Goal: Find contact information: Find contact information

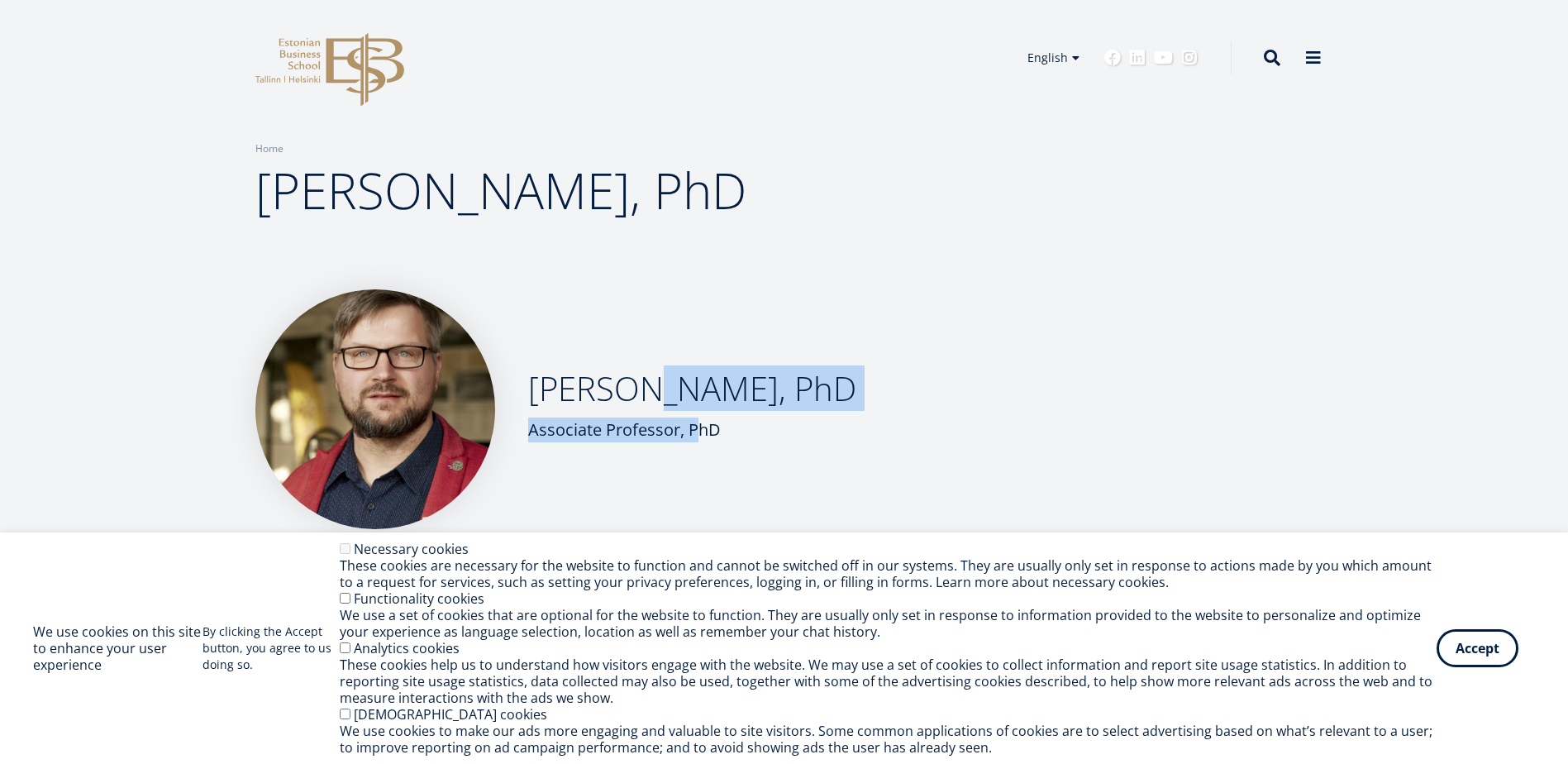
click at [641, 408] on div "Veiko Karu, PhD Associate Professor, PhD" at bounding box center [693, 409] width 329 height 83
click at [695, 408] on h2 "Veiko Karu, PhD" at bounding box center [693, 389] width 329 height 42
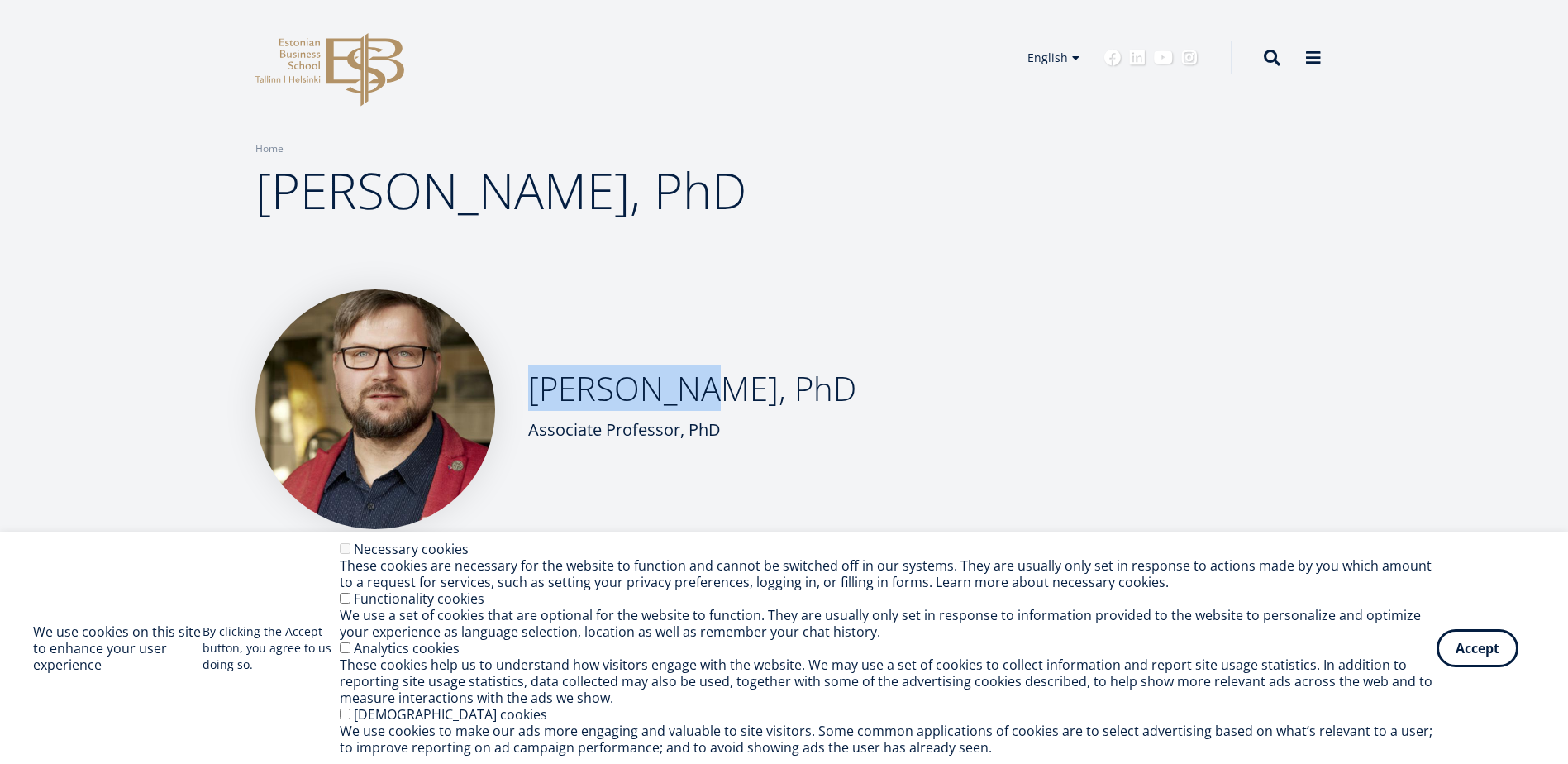
drag, startPoint x: 551, startPoint y: 390, endPoint x: 682, endPoint y: 385, distance: 131.1
click at [682, 383] on h2 "Veiko Karu, PhD" at bounding box center [693, 389] width 329 height 42
copy h2 "Veiko Karu"
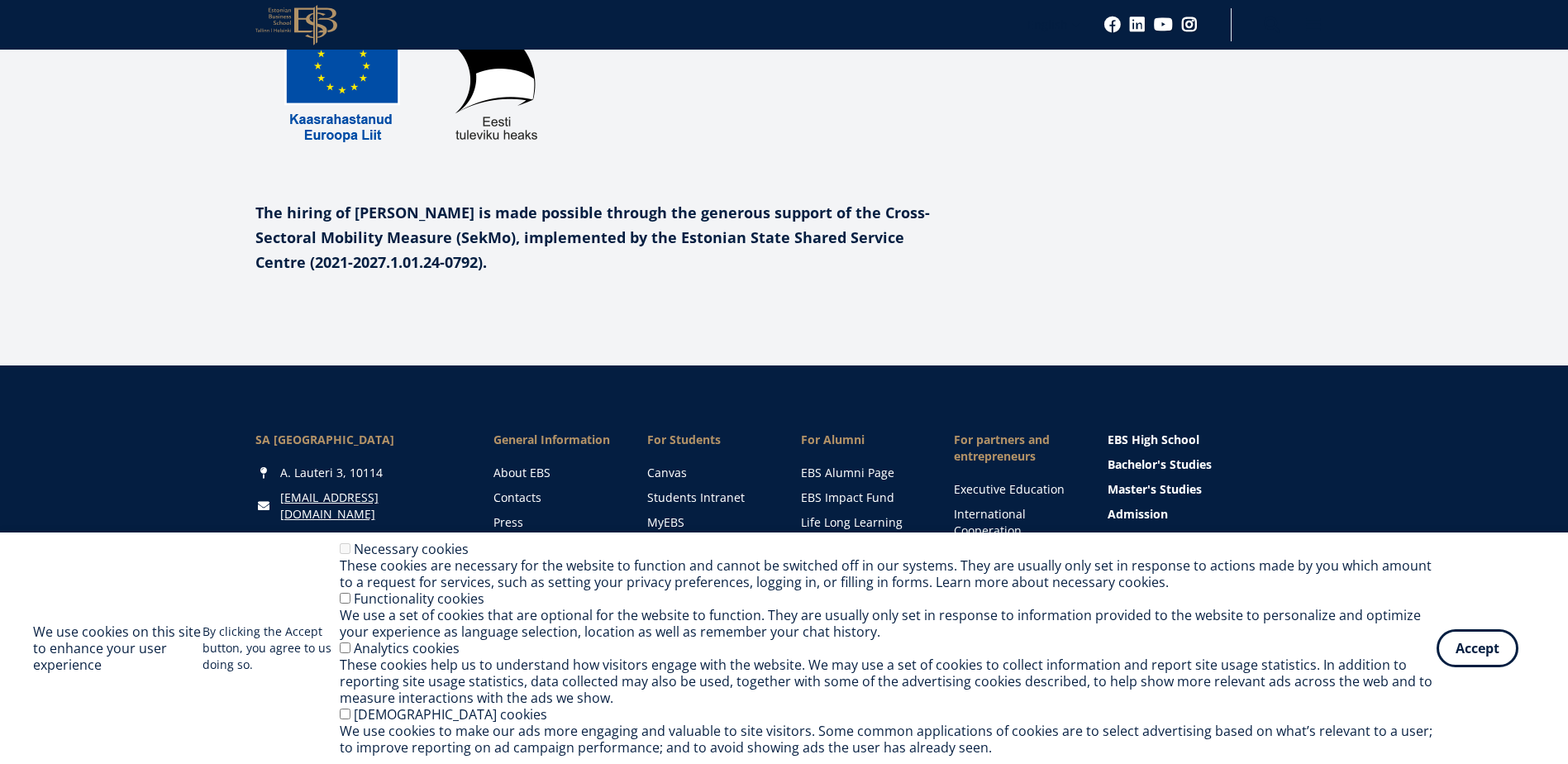
scroll to position [1720, 0]
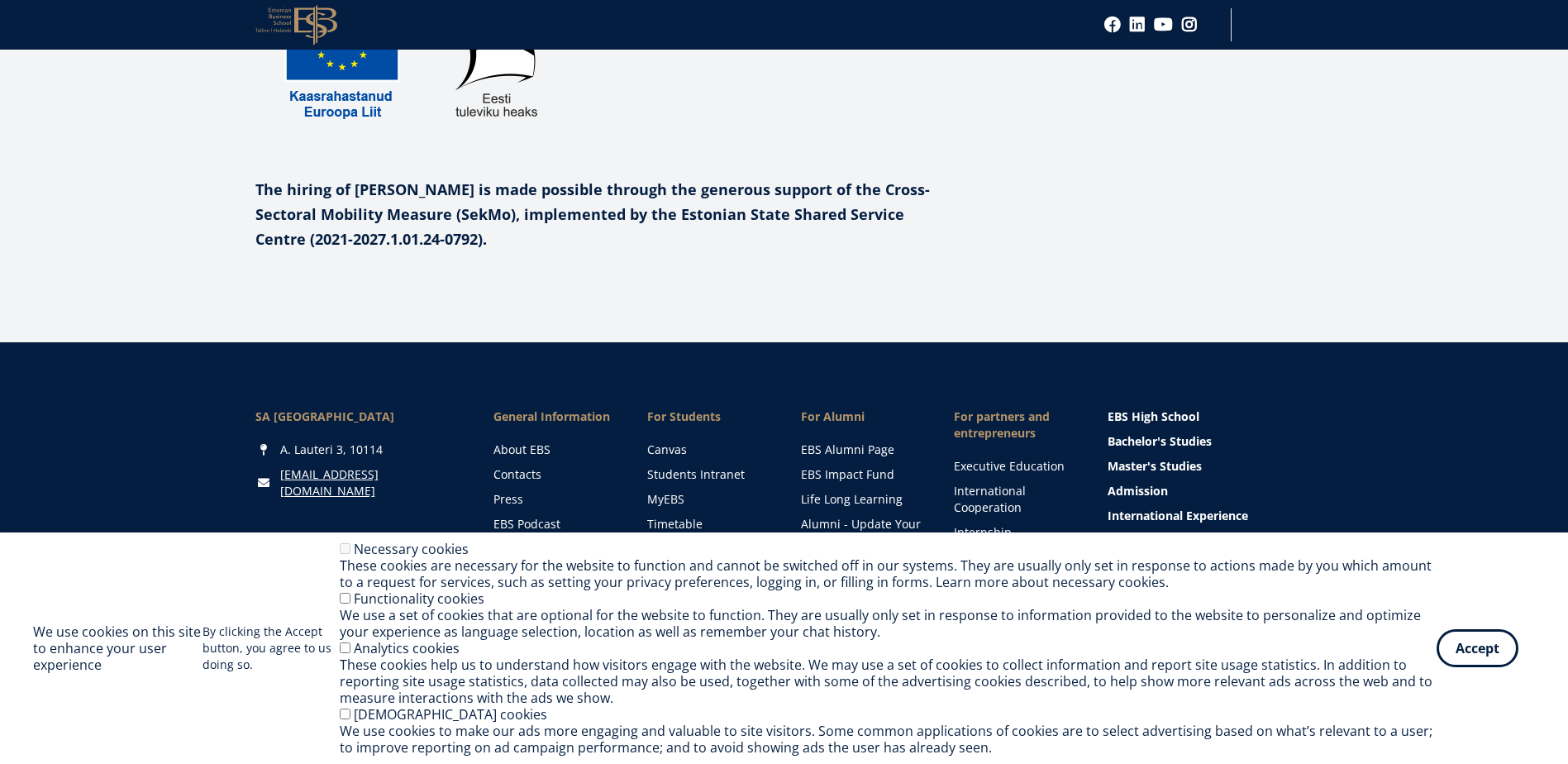
drag, startPoint x: 435, startPoint y: 315, endPoint x: 206, endPoint y: 316, distance: 229.0
click at [206, 408] on div "SA Estonian Business School A. Lauteri 3, 10114 ebs@ebs.ee Social Links Faceboo…" at bounding box center [784, 545] width 1191 height 273
copy div "SA [GEOGRAPHIC_DATA]"
click at [1450, 649] on button "Accept" at bounding box center [1477, 645] width 82 height 38
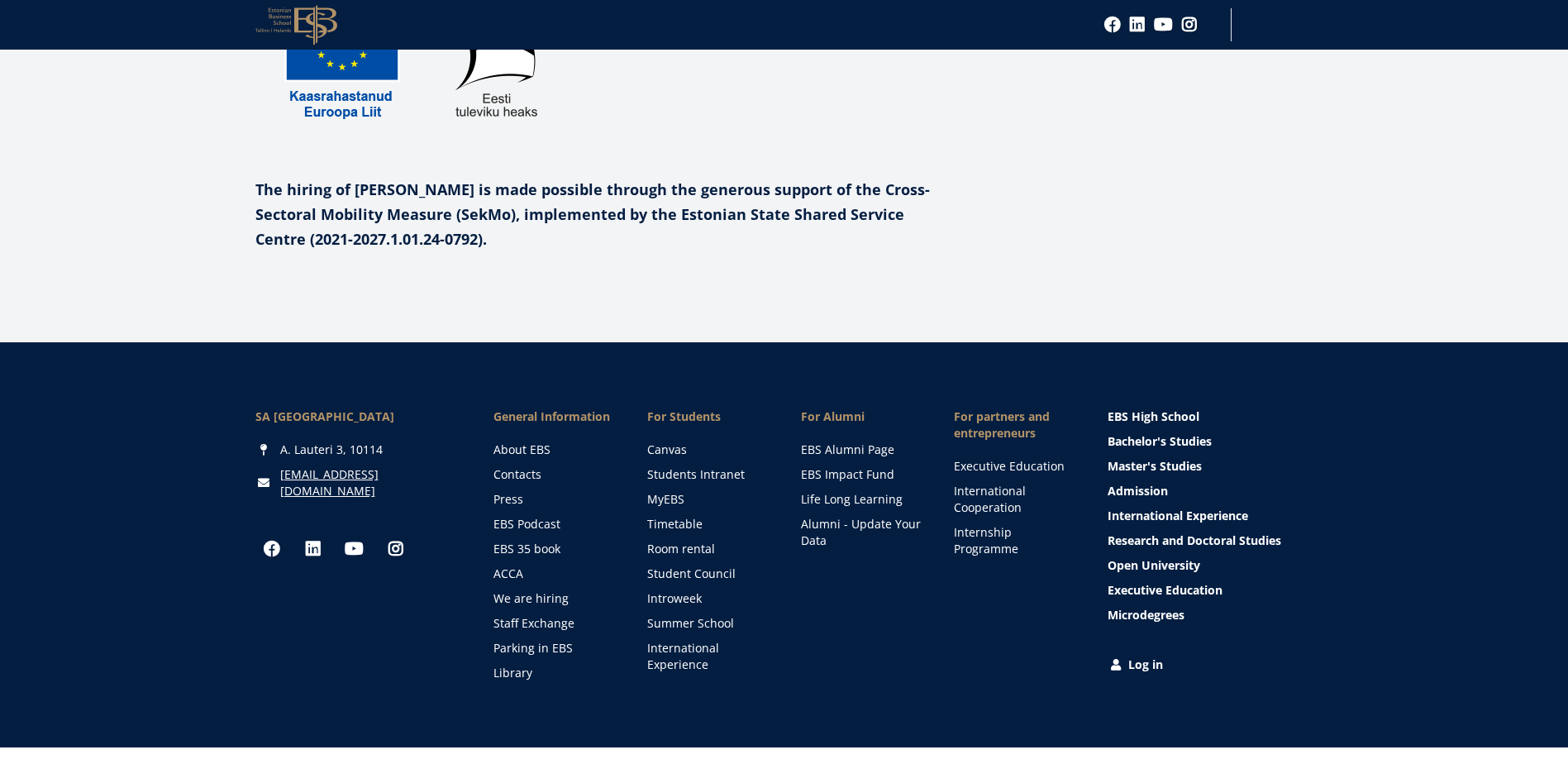
click at [297, 408] on div "SA [GEOGRAPHIC_DATA]" at bounding box center [358, 416] width 206 height 17
click at [539, 441] on link "About EBS" at bounding box center [555, 449] width 120 height 17
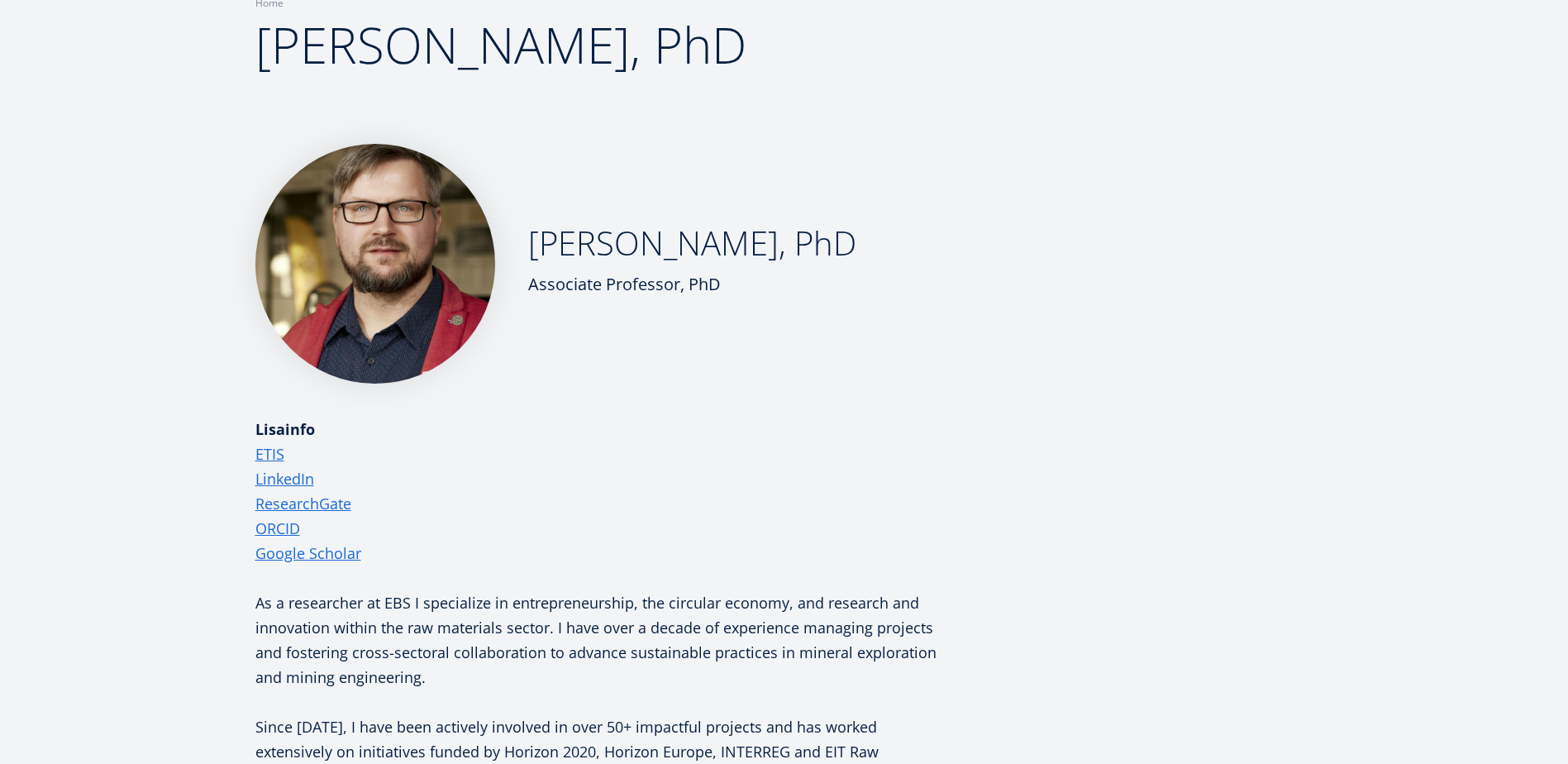
scroll to position [0, 0]
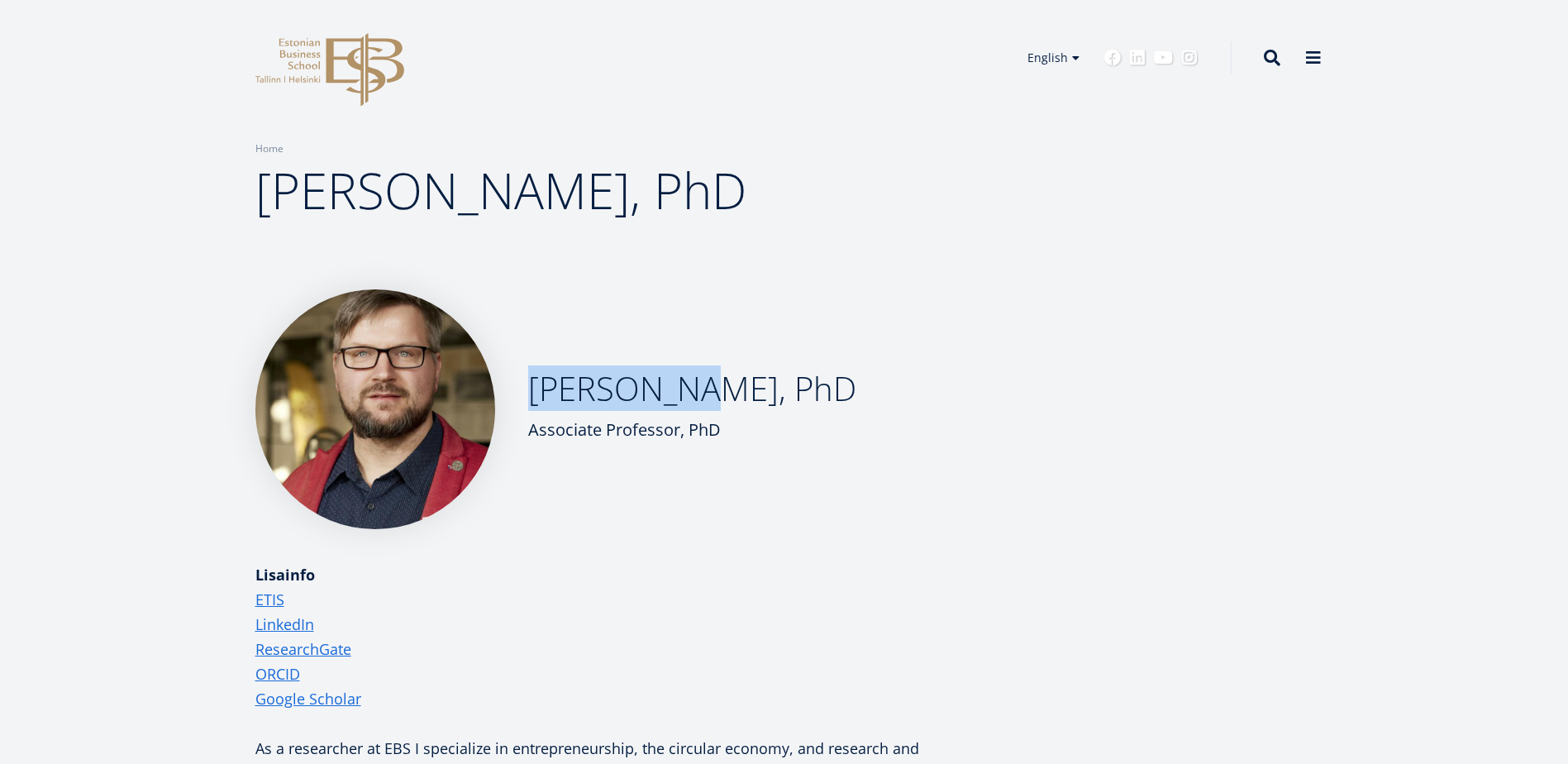
drag, startPoint x: 531, startPoint y: 389, endPoint x: 683, endPoint y: 386, distance: 152.0
click at [683, 386] on h2 "Veiko Karu, PhD" at bounding box center [693, 389] width 329 height 42
copy h2 "Veiko Karu"
click at [675, 564] on div "Lisainfo" at bounding box center [603, 575] width 695 height 25
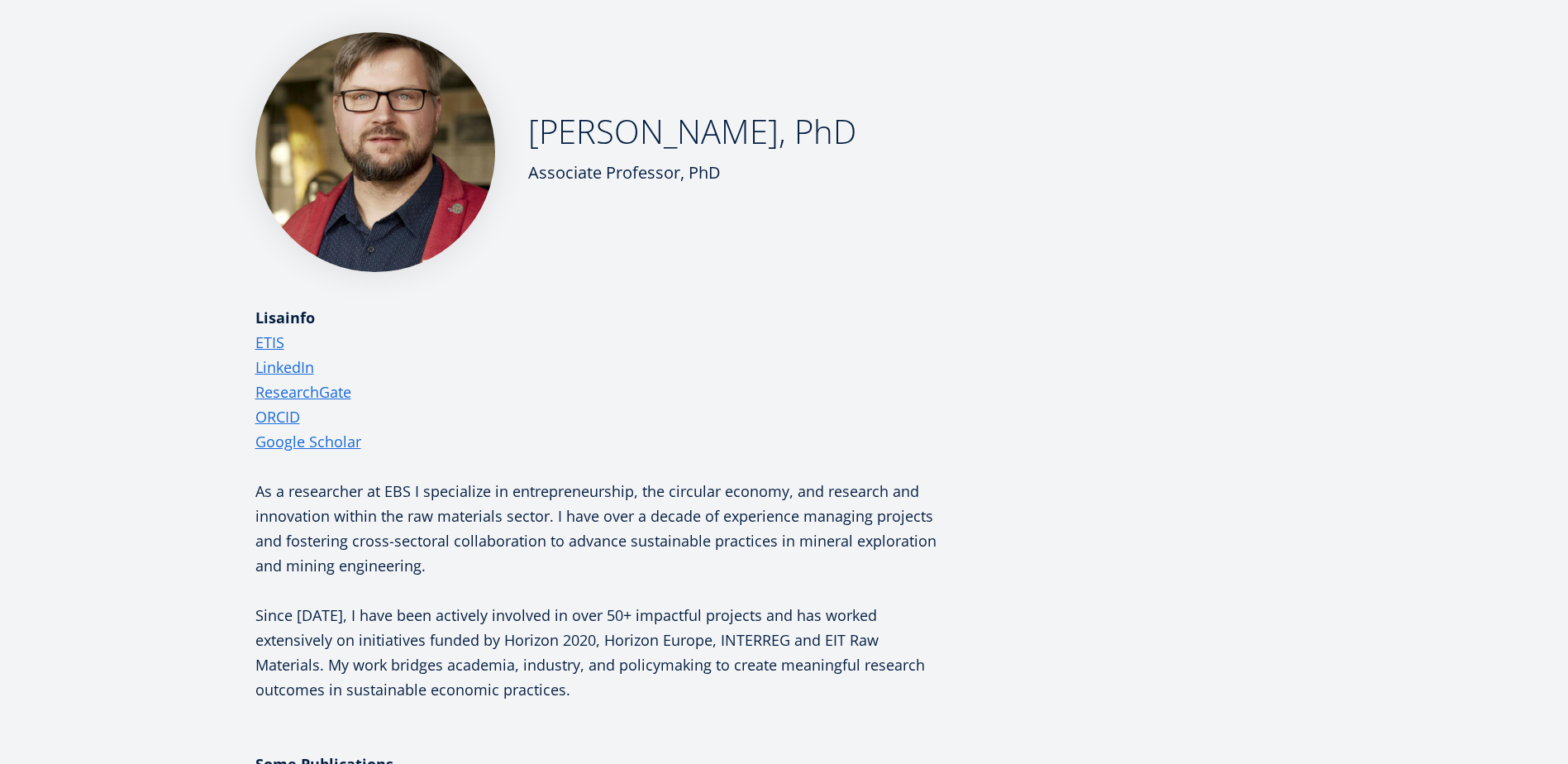
scroll to position [281, 0]
